Goal: Information Seeking & Learning: Find specific fact

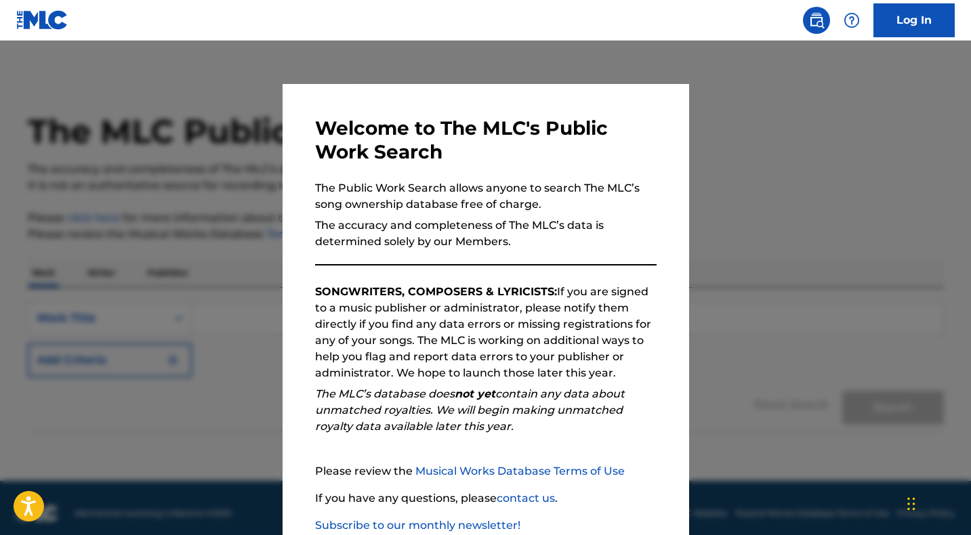
click at [529, 405] on em "The MLC’s database does not yet contain any data about unmatched royalties. We …" at bounding box center [470, 410] width 310 height 45
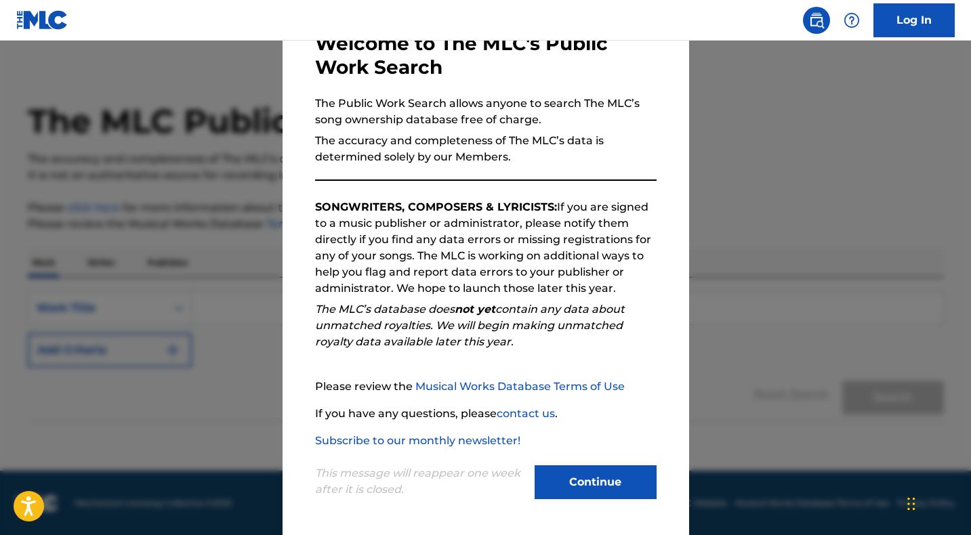
scroll to position [11, 0]
click at [580, 475] on button "Continue" at bounding box center [596, 483] width 122 height 34
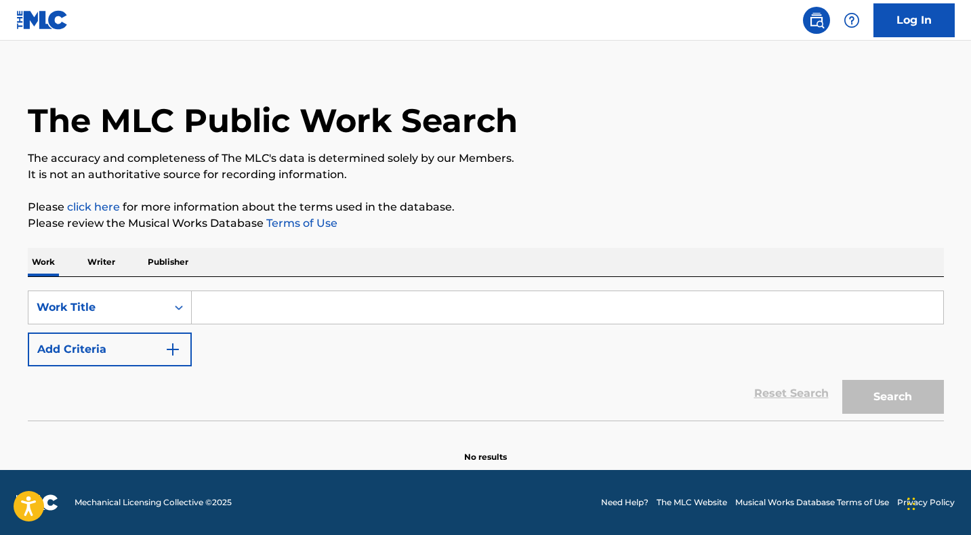
click at [217, 306] on input "Search Form" at bounding box center [568, 307] width 752 height 33
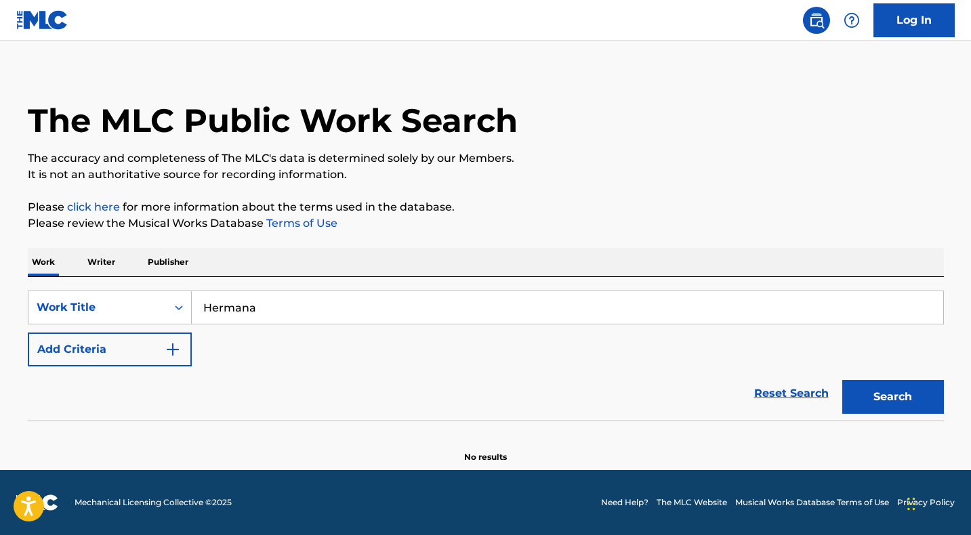
type input "Hermana"
click at [114, 266] on p "Writer" at bounding box center [101, 262] width 36 height 28
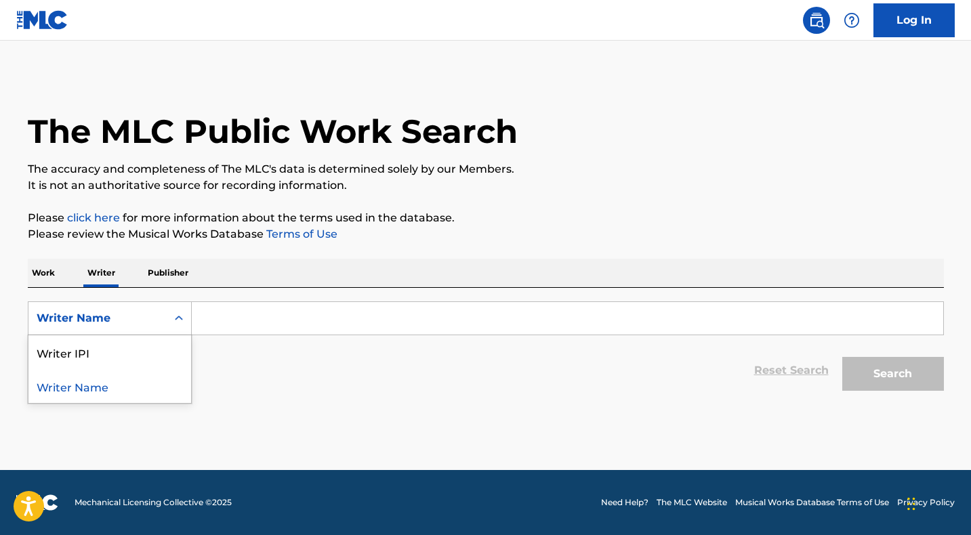
click at [180, 322] on icon "Search Form" at bounding box center [179, 319] width 14 height 14
click at [125, 388] on div "Writer Name" at bounding box center [109, 386] width 163 height 34
click at [244, 327] on input "Search Form" at bounding box center [568, 318] width 752 height 33
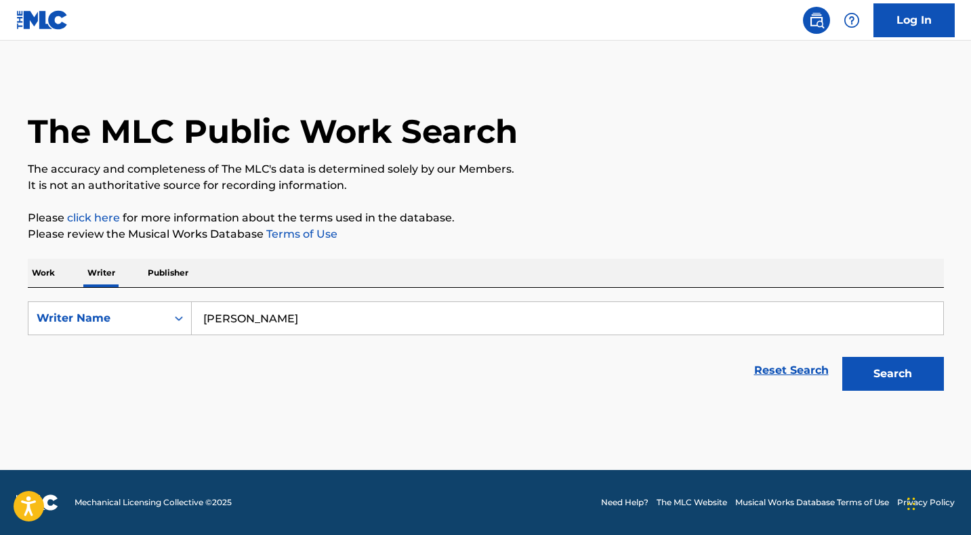
type input "[PERSON_NAME]"
click at [905, 394] on div "Search" at bounding box center [890, 371] width 108 height 54
click at [905, 382] on button "Search" at bounding box center [893, 374] width 102 height 34
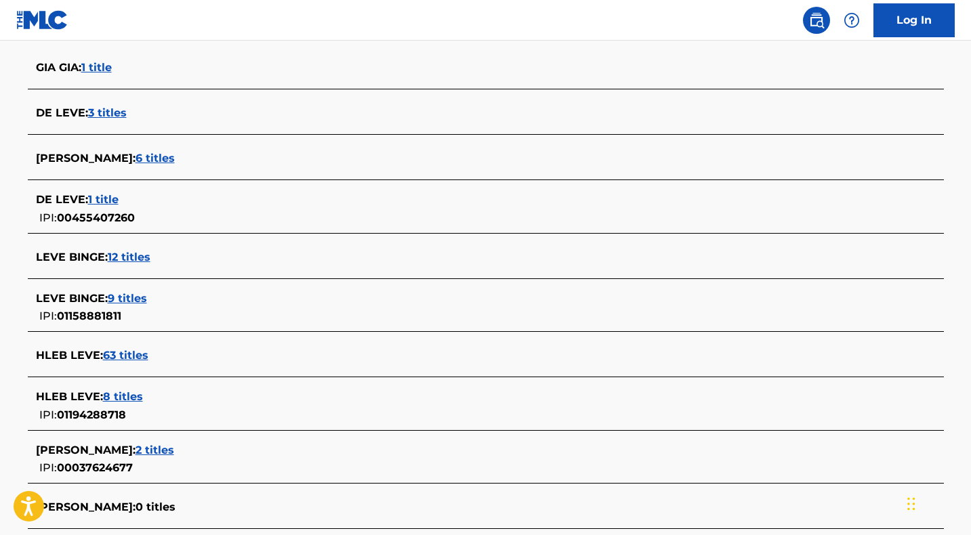
scroll to position [430, 0]
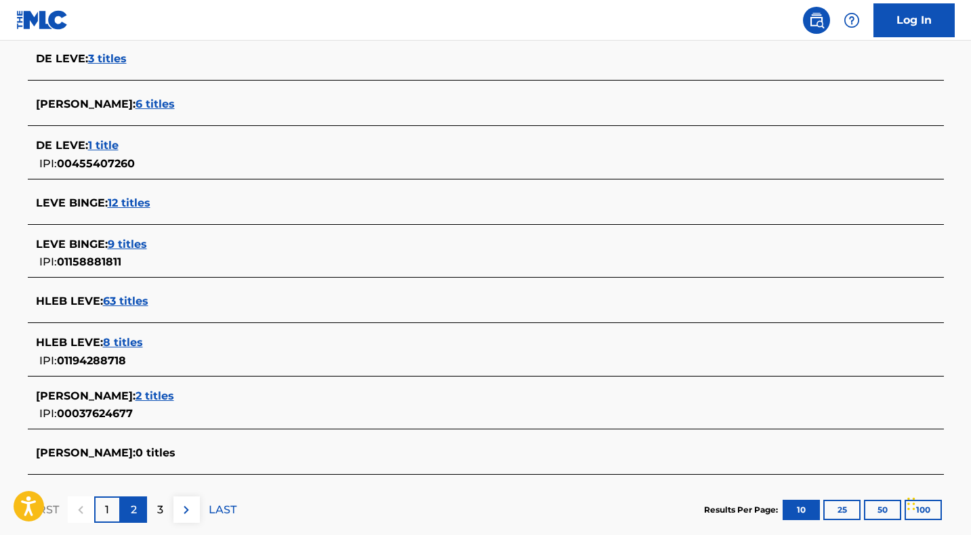
click at [136, 511] on p "2" at bounding box center [134, 510] width 6 height 16
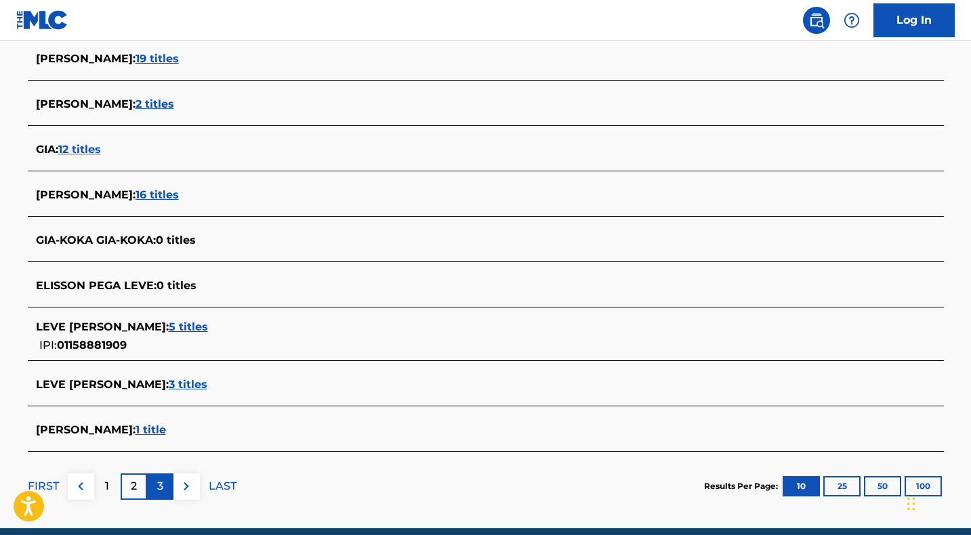
click at [162, 492] on p "3" at bounding box center [160, 486] width 6 height 16
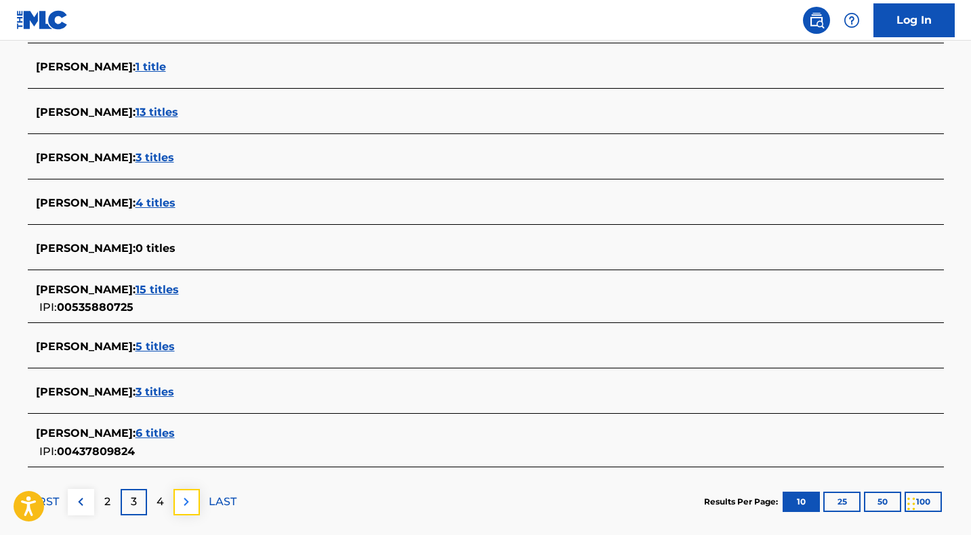
click at [180, 501] on img at bounding box center [186, 502] width 16 height 16
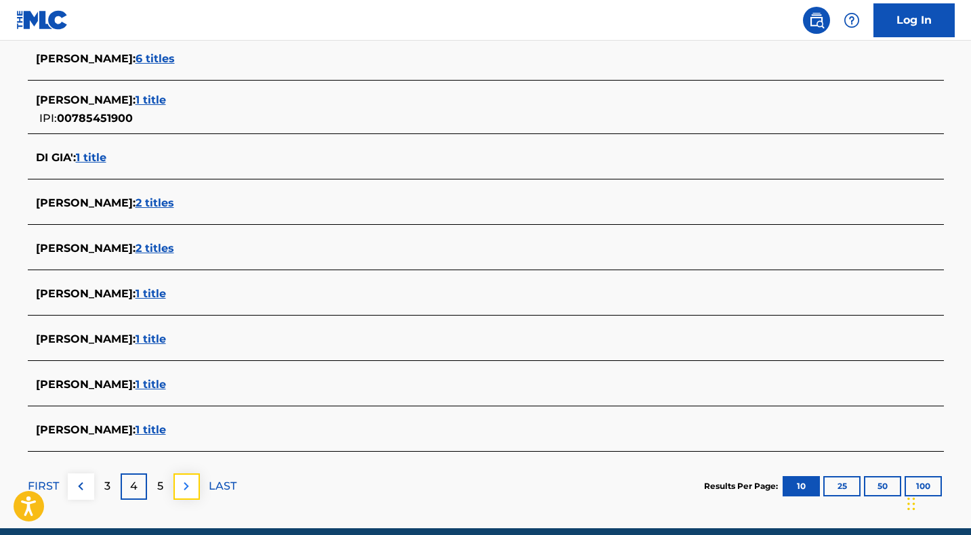
click at [184, 490] on img at bounding box center [186, 486] width 16 height 16
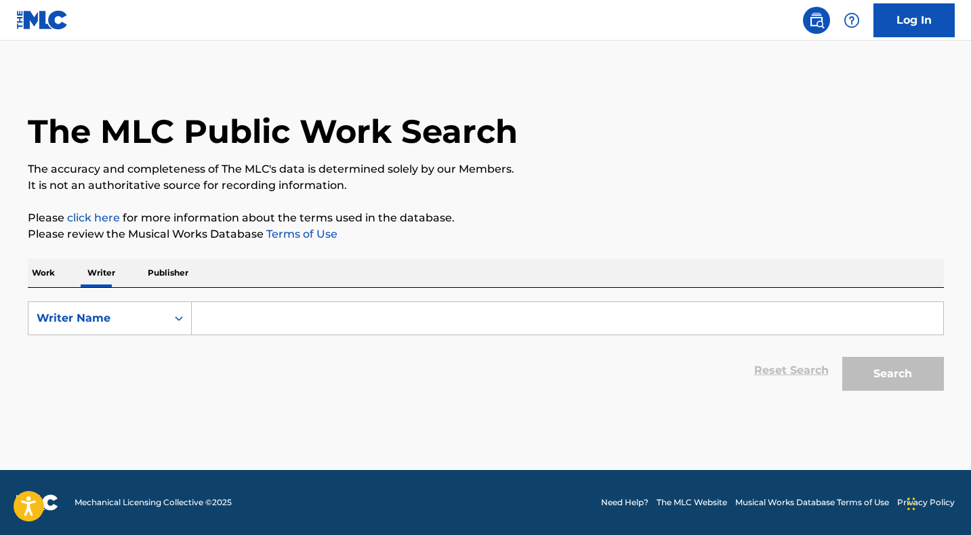
click at [39, 275] on p "Work" at bounding box center [43, 273] width 31 height 28
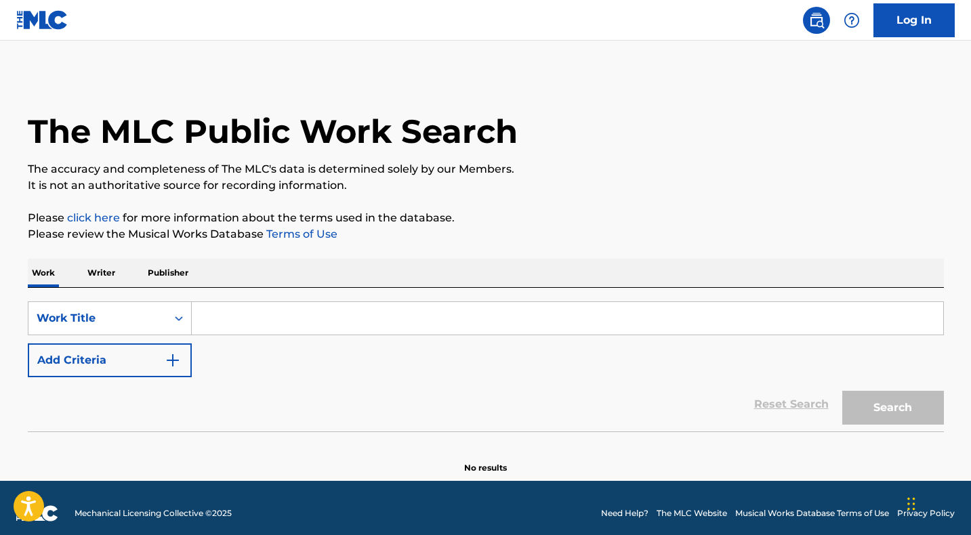
click at [207, 327] on input "Search Form" at bounding box center [568, 318] width 752 height 33
type input "Hermana"
click at [902, 397] on button "Search" at bounding box center [893, 408] width 102 height 34
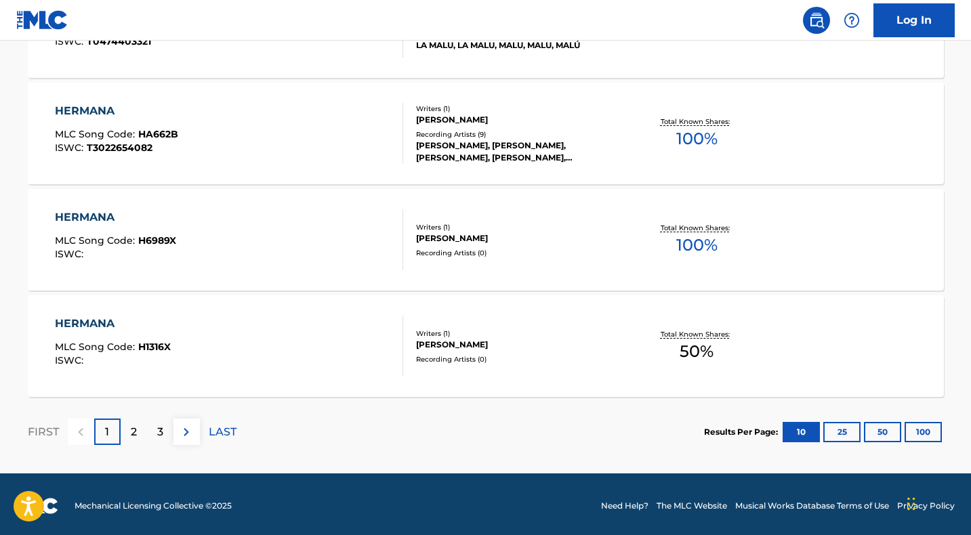
scroll to position [1124, 0]
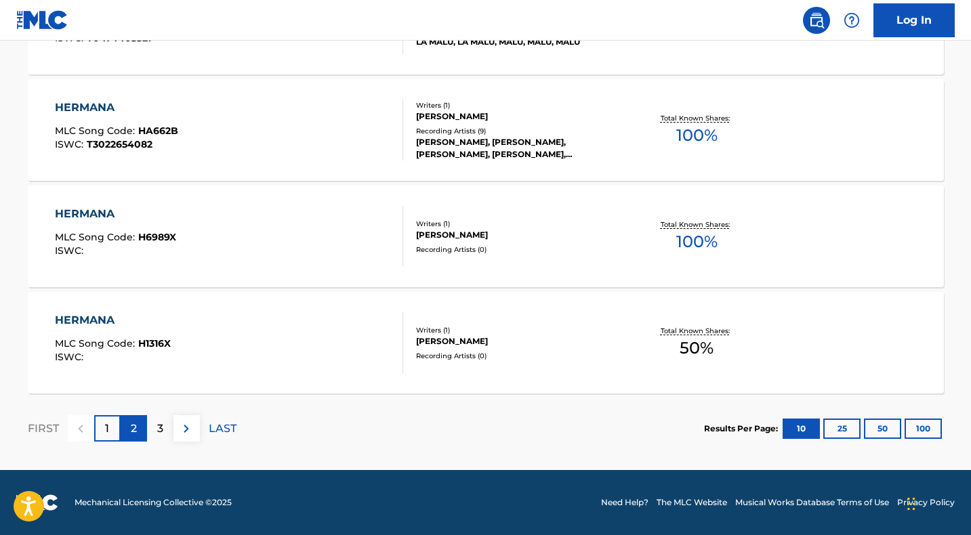
click at [138, 428] on div "2" at bounding box center [134, 428] width 26 height 26
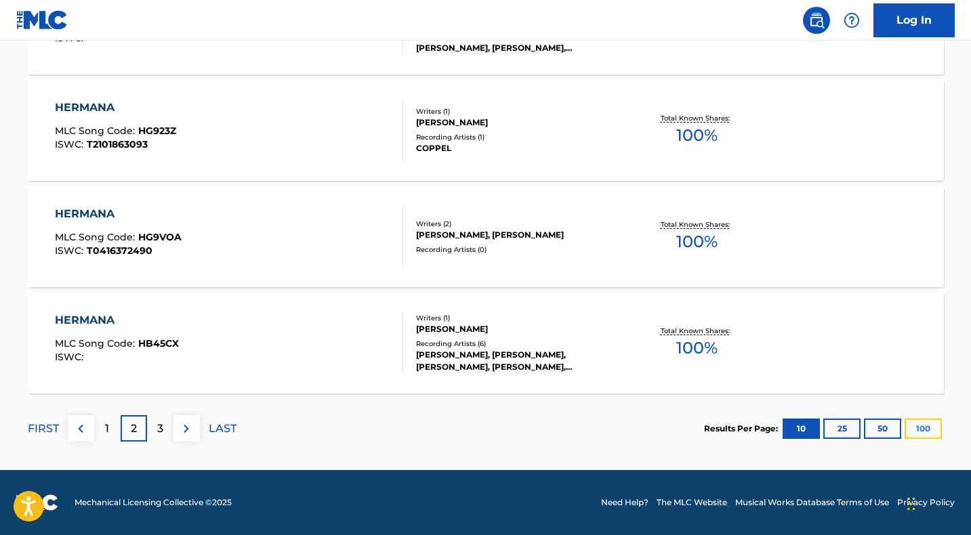
click at [924, 428] on button "100" at bounding box center [923, 429] width 37 height 20
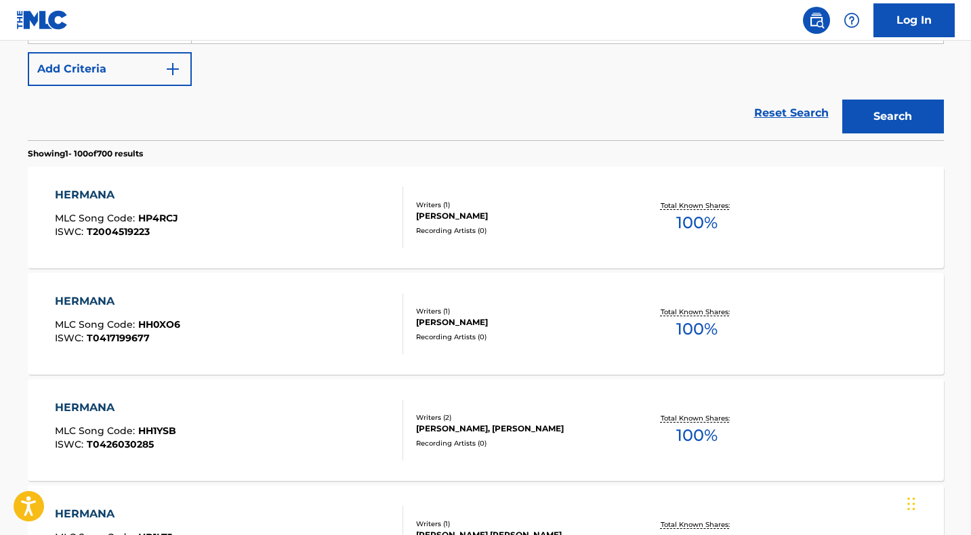
scroll to position [270, 0]
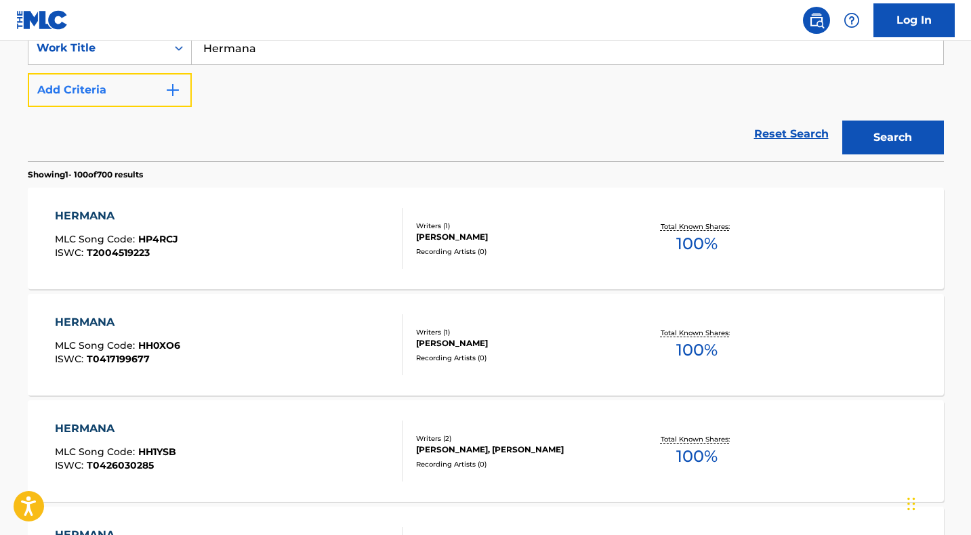
click at [176, 92] on img "Search Form" at bounding box center [173, 90] width 16 height 16
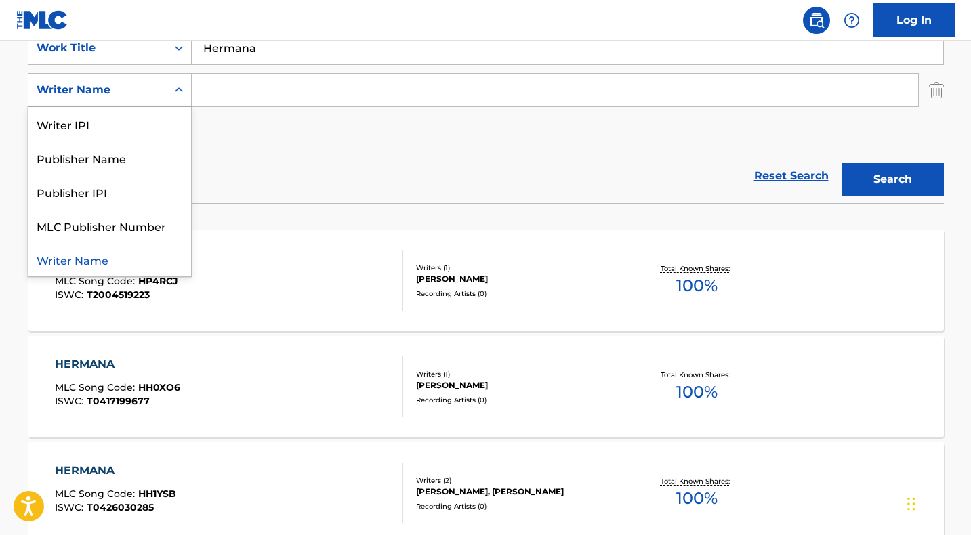
click at [175, 94] on icon "Search Form" at bounding box center [179, 90] width 14 height 14
click at [128, 167] on div "Publisher Name" at bounding box center [109, 158] width 163 height 34
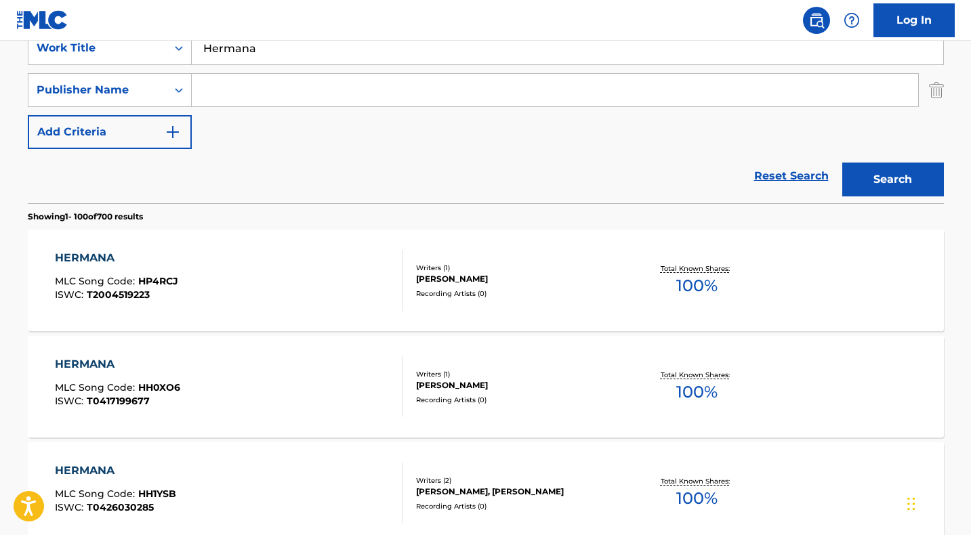
click at [249, 76] on input "Search Form" at bounding box center [555, 90] width 726 height 33
click at [842, 163] on button "Search" at bounding box center [893, 180] width 102 height 34
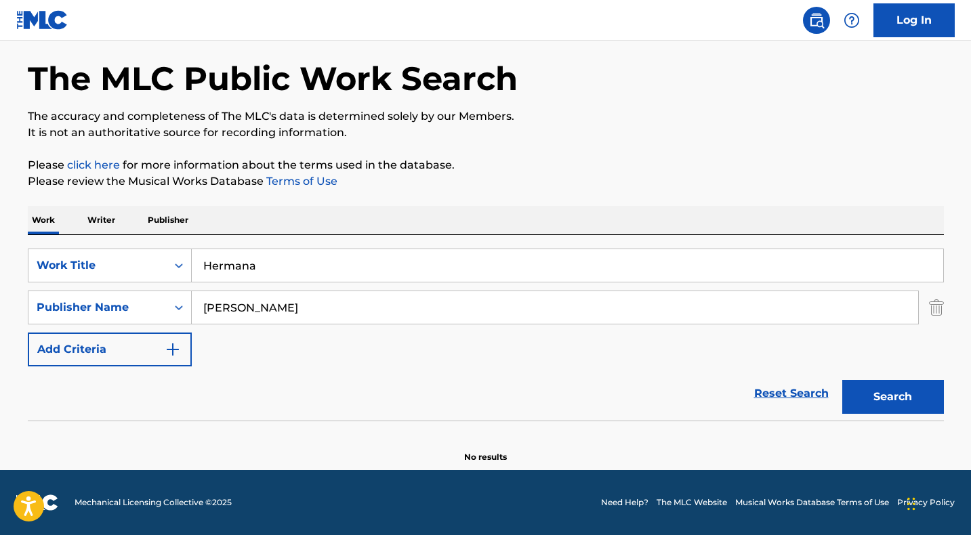
scroll to position [53, 0]
click at [892, 402] on button "Search" at bounding box center [893, 397] width 102 height 34
click at [499, 312] on input "[PERSON_NAME]" at bounding box center [555, 307] width 726 height 33
type input "Gia Leve Music"
click at [870, 401] on button "Search" at bounding box center [893, 397] width 102 height 34
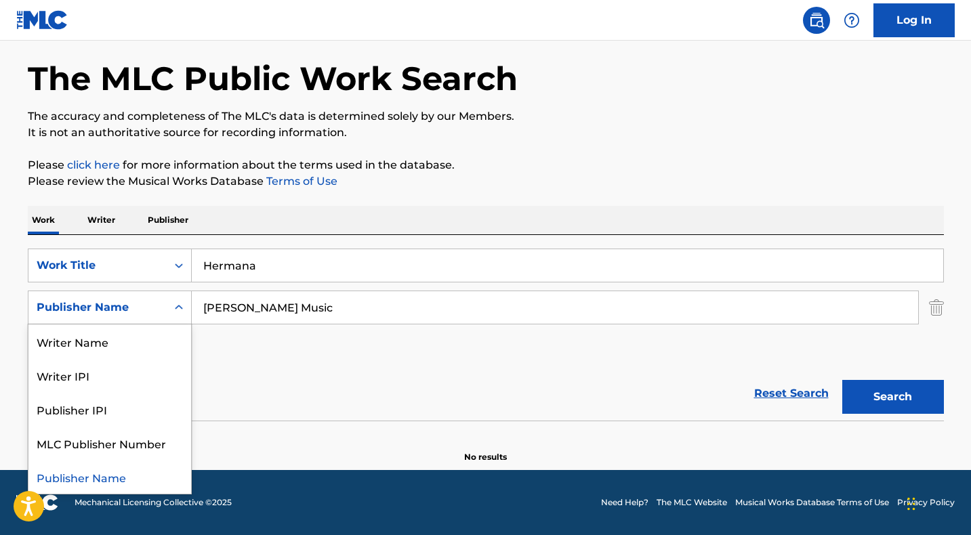
click at [180, 309] on icon "Search Form" at bounding box center [179, 308] width 14 height 14
click at [131, 377] on div "Writer IPI" at bounding box center [109, 376] width 163 height 34
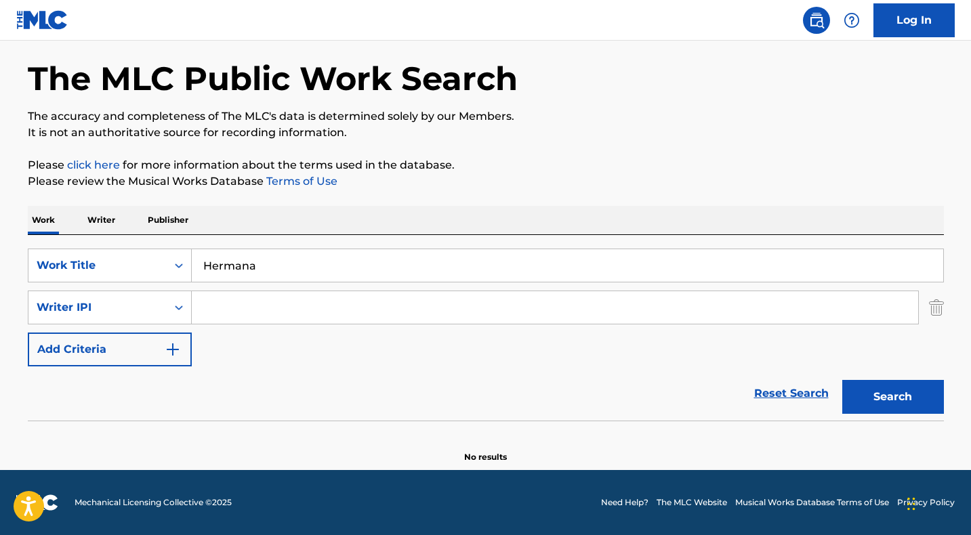
click at [239, 309] on input "Search Form" at bounding box center [555, 307] width 726 height 33
